Goal: Task Accomplishment & Management: Use online tool/utility

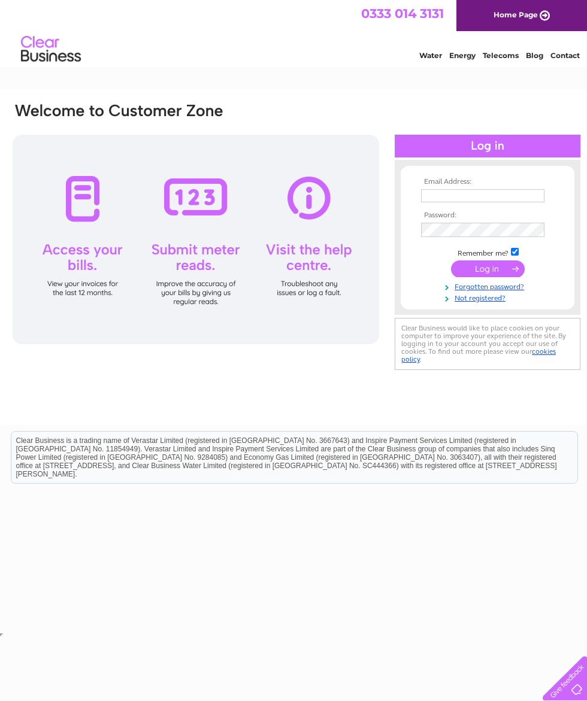
click at [454, 199] on input "text" at bounding box center [482, 195] width 123 height 13
type input "teresamccall@btconnect.com"
click at [501, 273] on input "submit" at bounding box center [488, 270] width 74 height 17
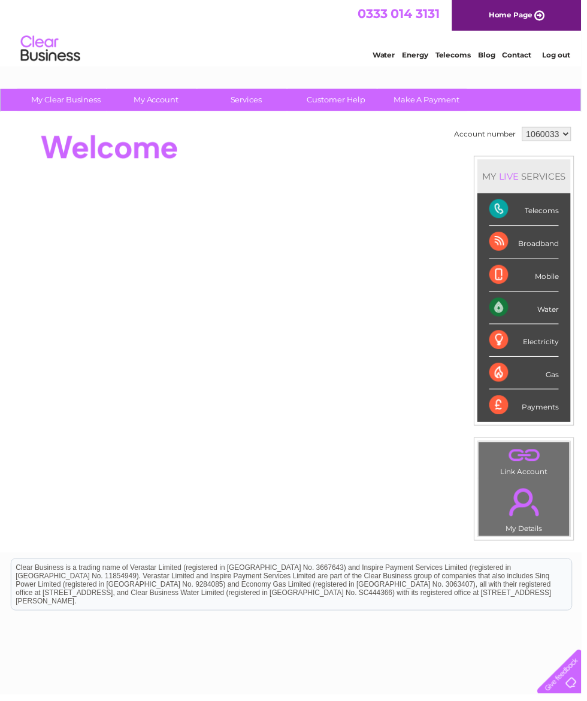
click at [539, 311] on div "Water" at bounding box center [529, 311] width 70 height 33
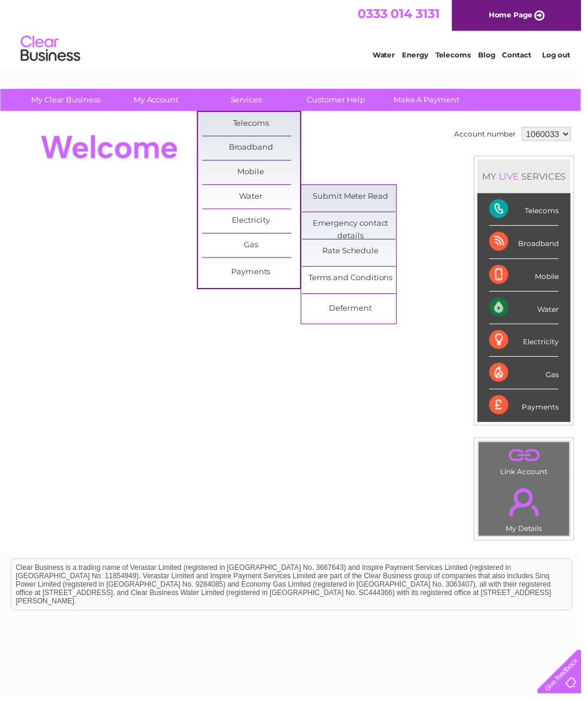
click at [369, 199] on link "Submit Meter Read" at bounding box center [354, 199] width 99 height 24
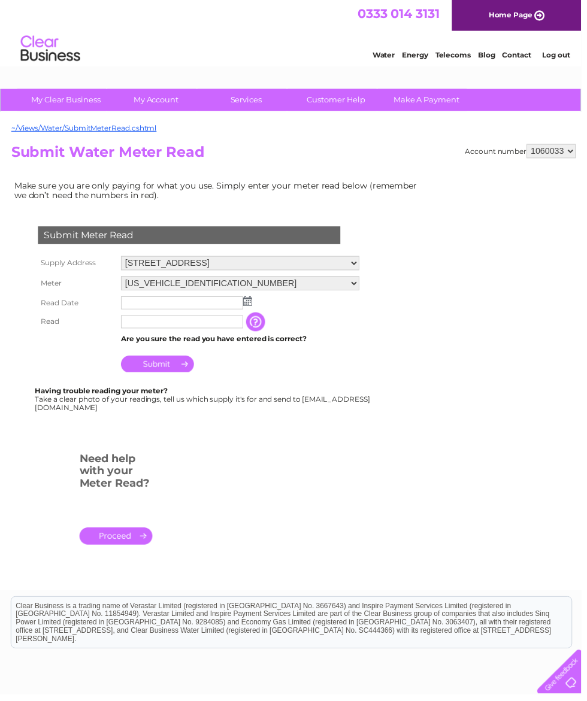
click at [248, 307] on img at bounding box center [249, 304] width 9 height 10
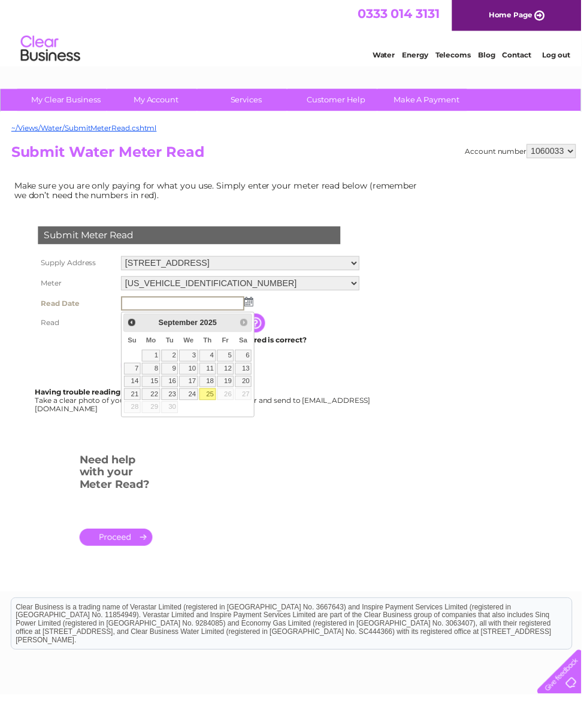
click at [209, 398] on link "25" at bounding box center [209, 398] width 17 height 12
type input "2025/09/25"
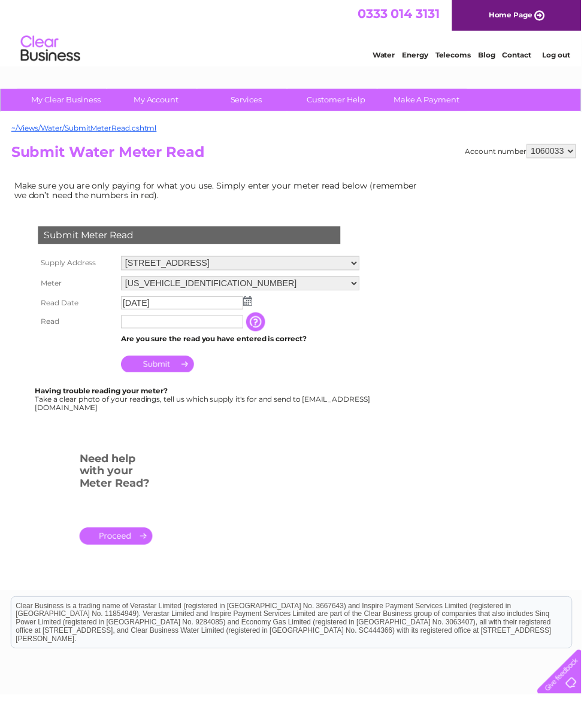
click at [163, 330] on input "text" at bounding box center [183, 325] width 123 height 13
type input "00310"
click at [165, 372] on input "Submit" at bounding box center [159, 368] width 74 height 17
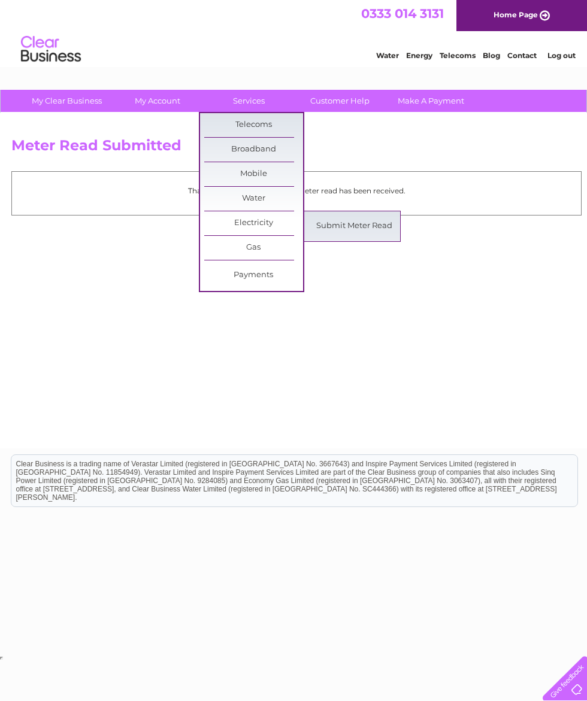
click at [353, 228] on link "Submit Meter Read" at bounding box center [354, 226] width 99 height 24
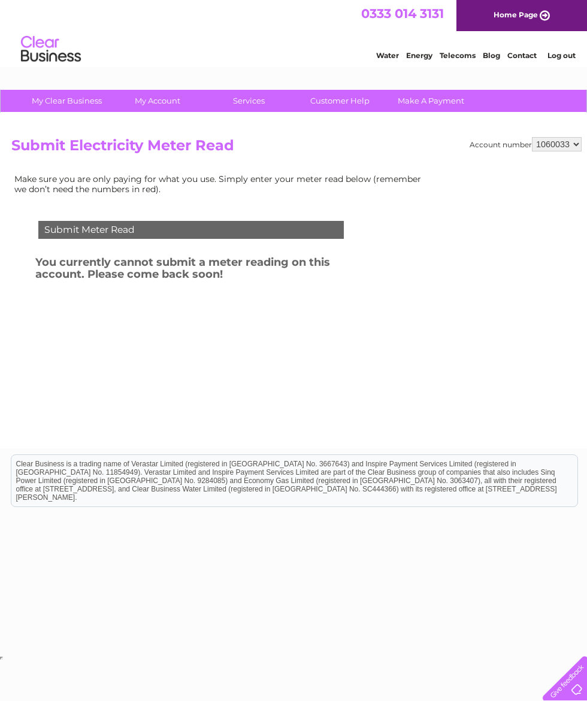
click at [554, 143] on select "1060033 1065327" at bounding box center [557, 144] width 50 height 14
select select "1065327"
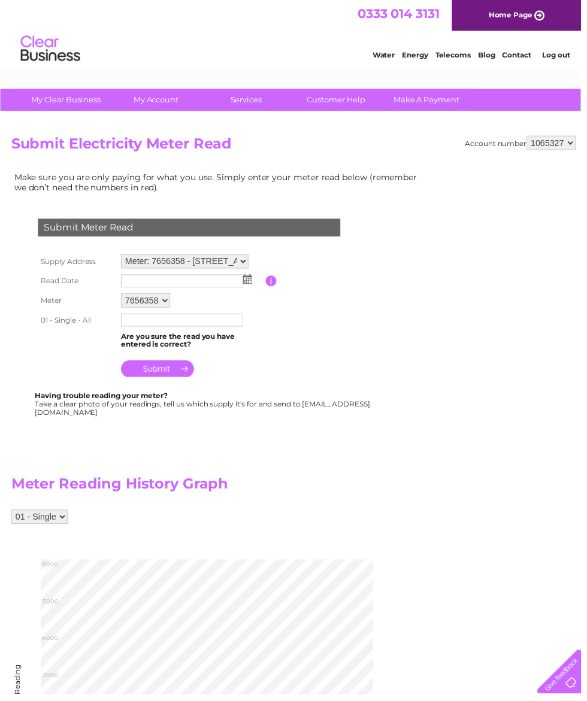
click at [248, 284] on img at bounding box center [249, 282] width 9 height 10
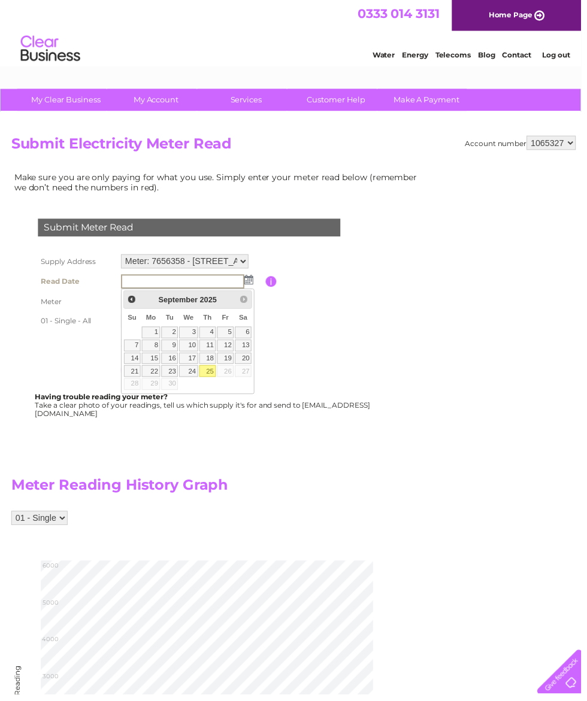
click at [210, 374] on link "25" at bounding box center [209, 375] width 17 height 12
type input "2025/09/25"
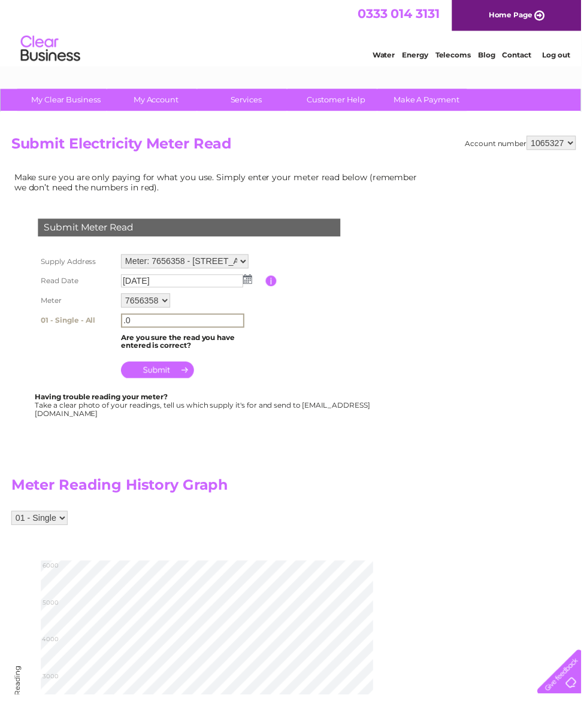
type input "."
type input "05283"
click at [166, 375] on input "submit" at bounding box center [159, 373] width 74 height 17
